Goal: Information Seeking & Learning: Learn about a topic

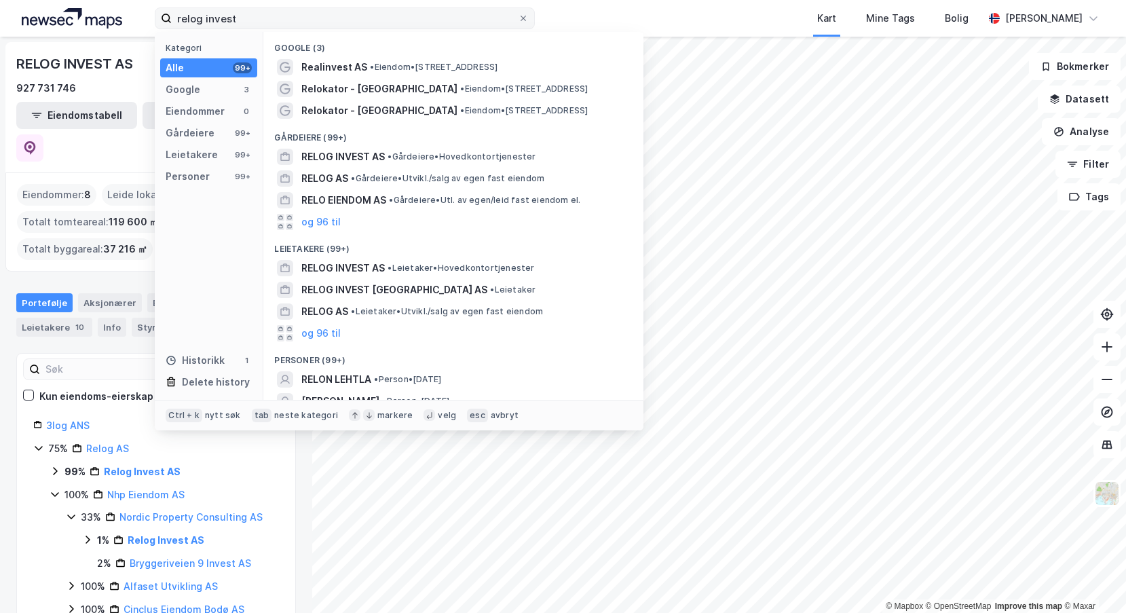
drag, startPoint x: 266, startPoint y: 15, endPoint x: 172, endPoint y: 11, distance: 94.4
click at [172, 11] on input "relog invest" at bounding box center [345, 18] width 346 height 20
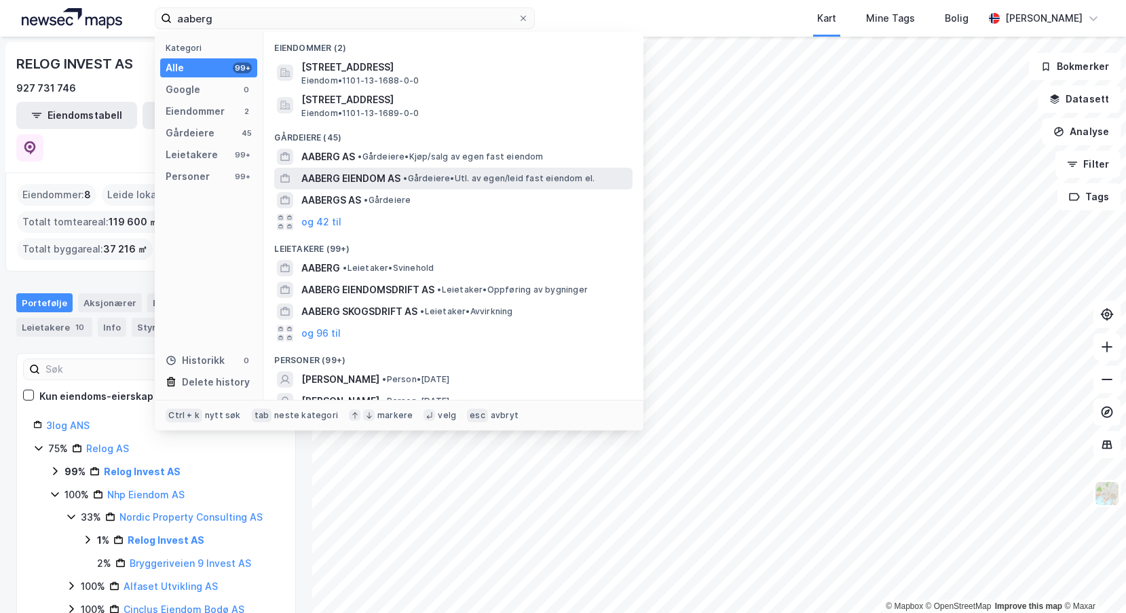
type input "aaberg"
click at [538, 185] on div "AABERG EIENDOM AS • Gårdeiere • Utl. av egen/leid fast eiendom el." at bounding box center [465, 178] width 329 height 16
